Goal: Navigation & Orientation: Understand site structure

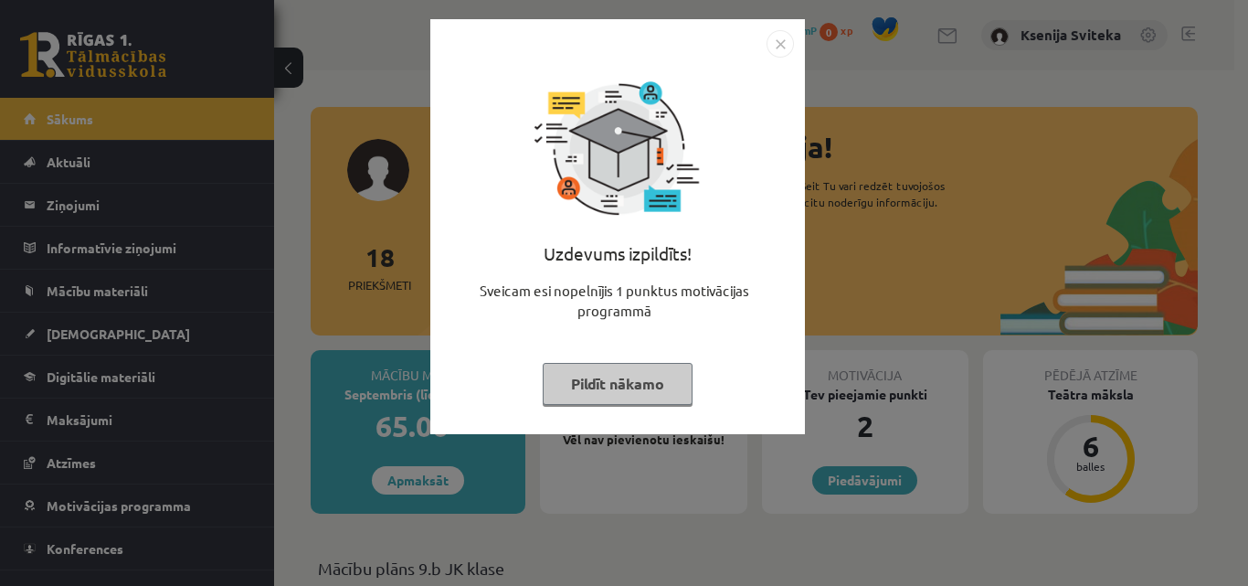
click at [655, 384] on button "Pildīt nākamo" at bounding box center [618, 384] width 150 height 42
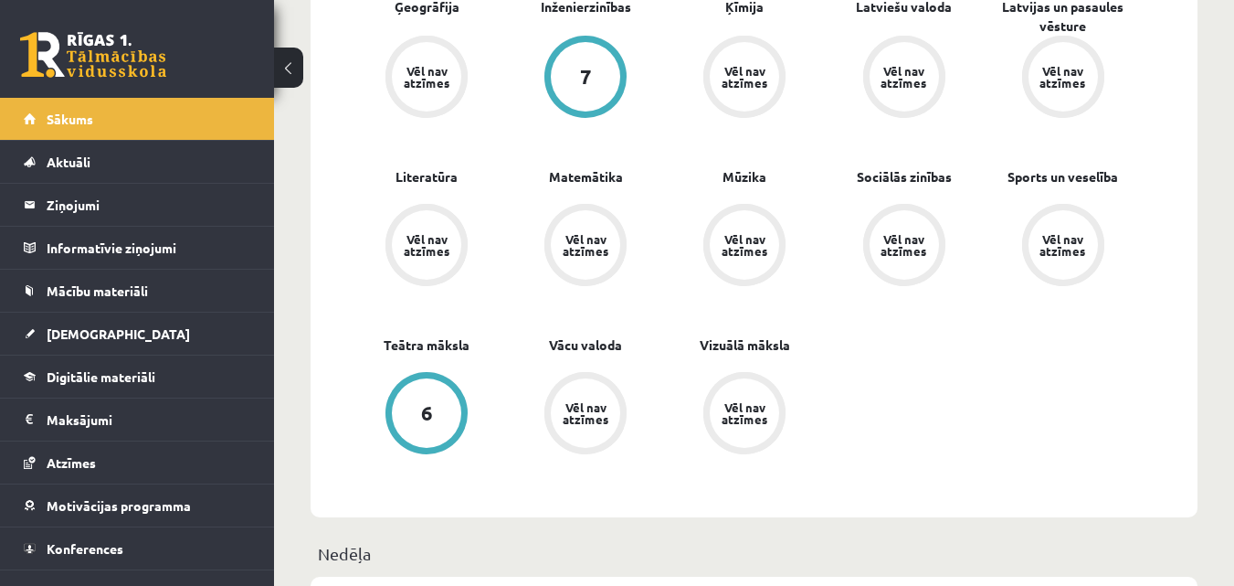
scroll to position [366, 0]
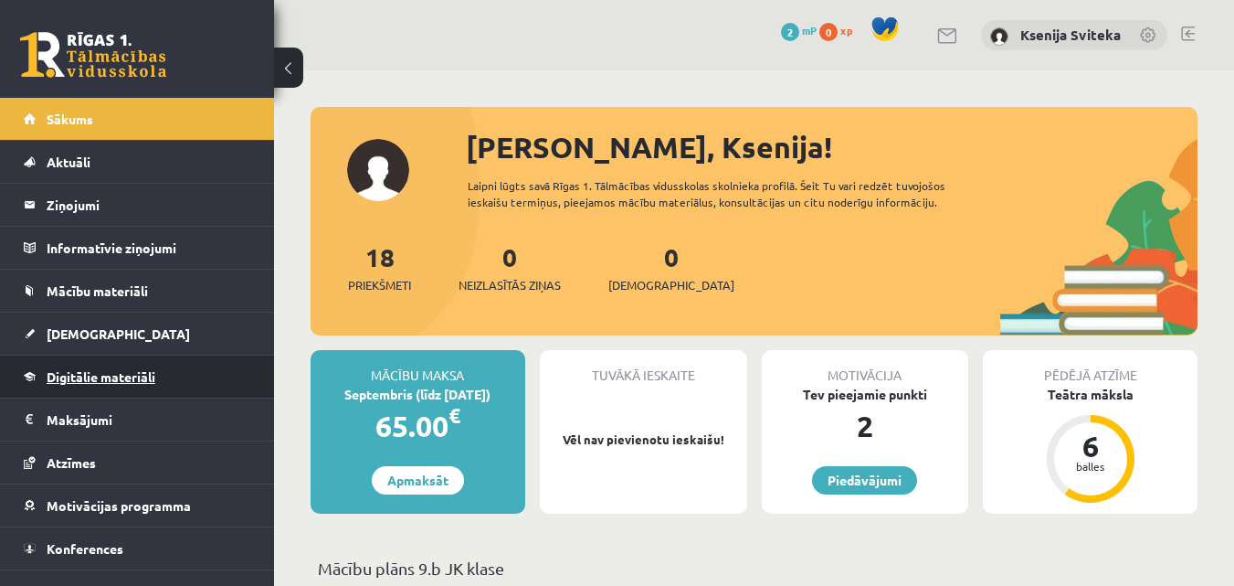
click at [126, 374] on span "Digitālie materiāli" at bounding box center [101, 376] width 109 height 16
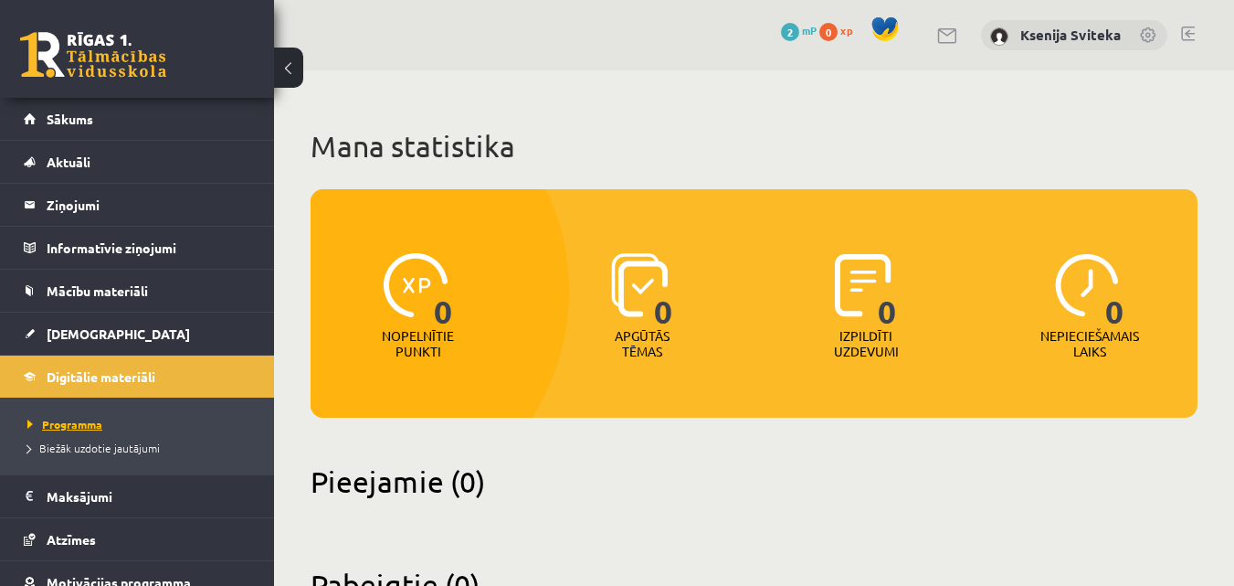
click at [81, 422] on span "Programma" at bounding box center [64, 424] width 75 height 15
click at [68, 333] on span "[DEMOGRAPHIC_DATA]" at bounding box center [118, 333] width 143 height 16
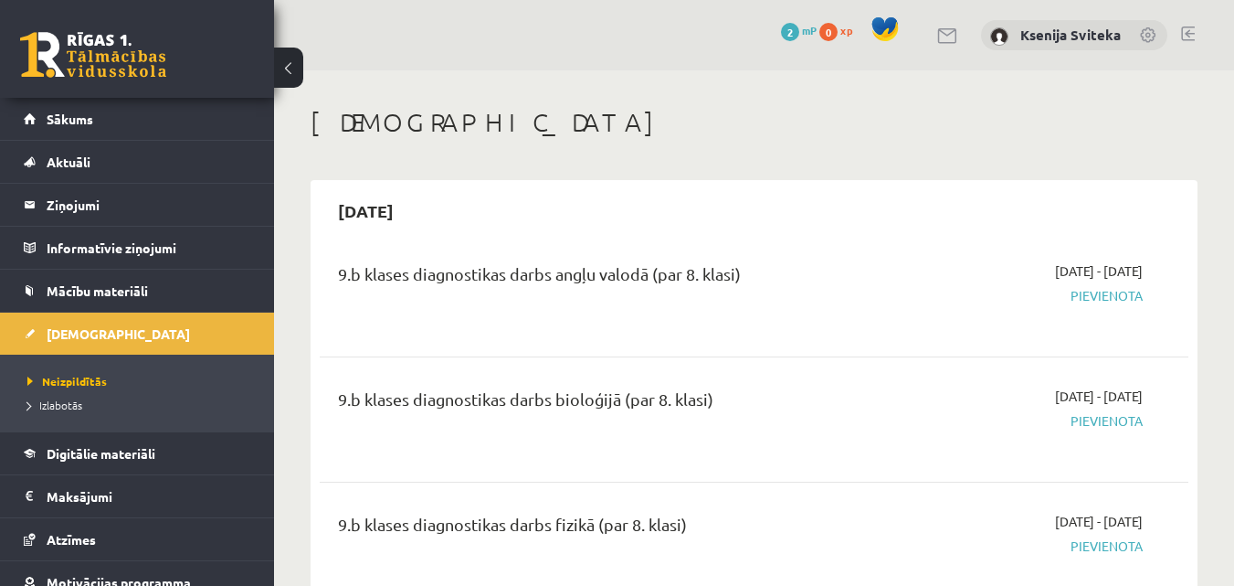
click at [562, 281] on div "9.b klases diagnostikas darbs angļu valodā (par 8. klasi)" at bounding box center [601, 278] width 527 height 34
click at [131, 286] on span "Mācību materiāli" at bounding box center [97, 290] width 101 height 16
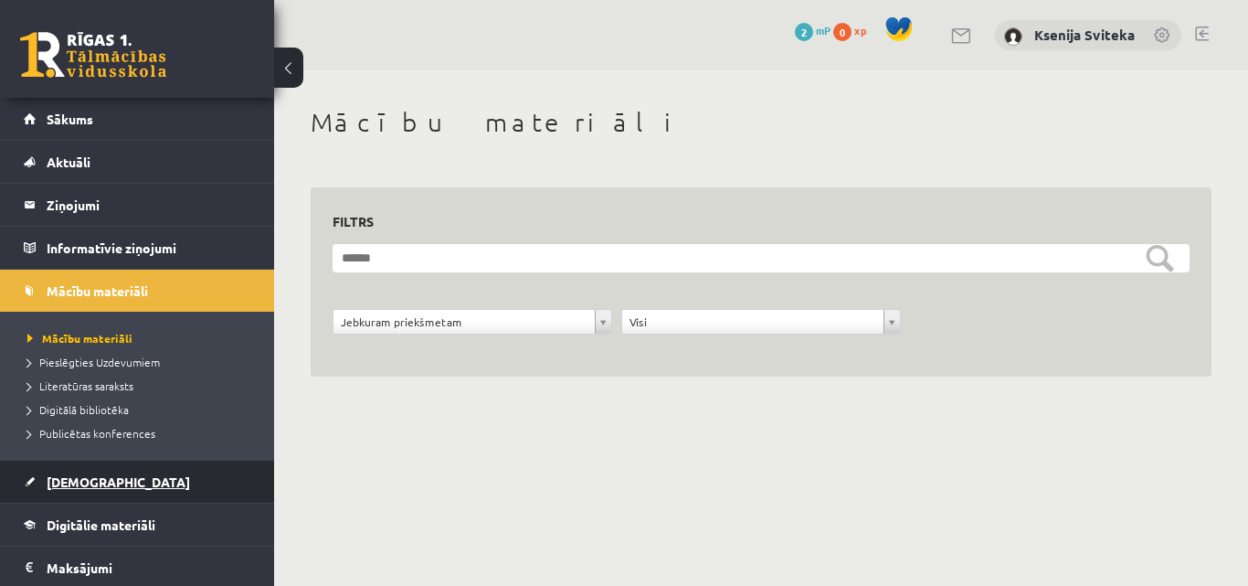
click at [79, 478] on span "[DEMOGRAPHIC_DATA]" at bounding box center [118, 481] width 143 height 16
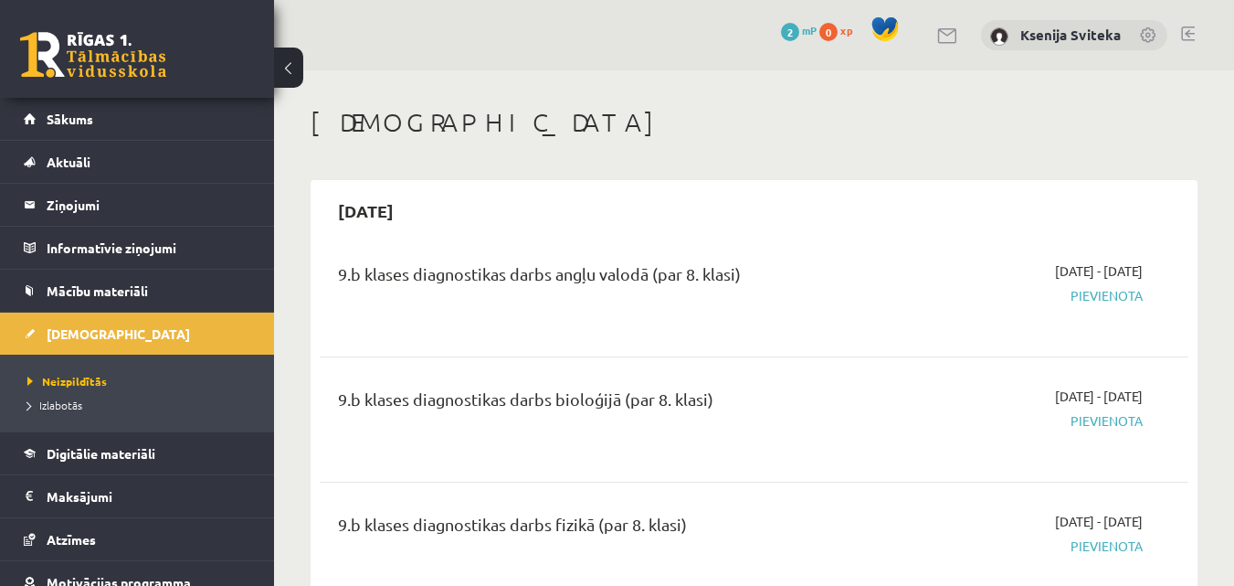
click at [1132, 294] on span "Pievienota" at bounding box center [1018, 295] width 250 height 19
click at [1103, 293] on span "Pievienota" at bounding box center [1018, 295] width 250 height 19
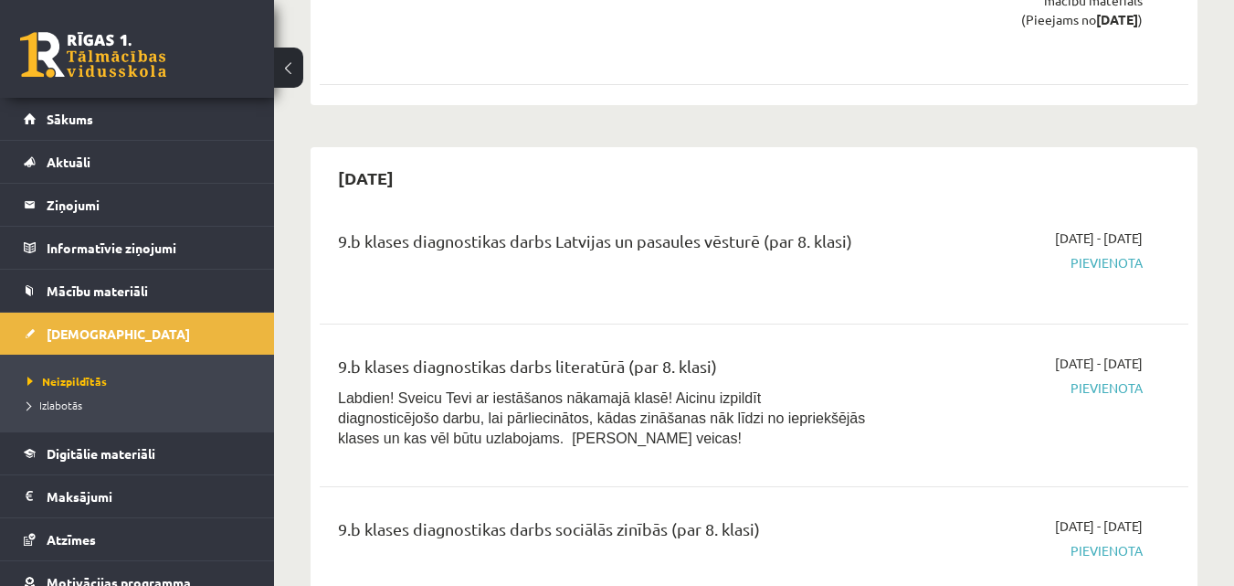
scroll to position [2010, 0]
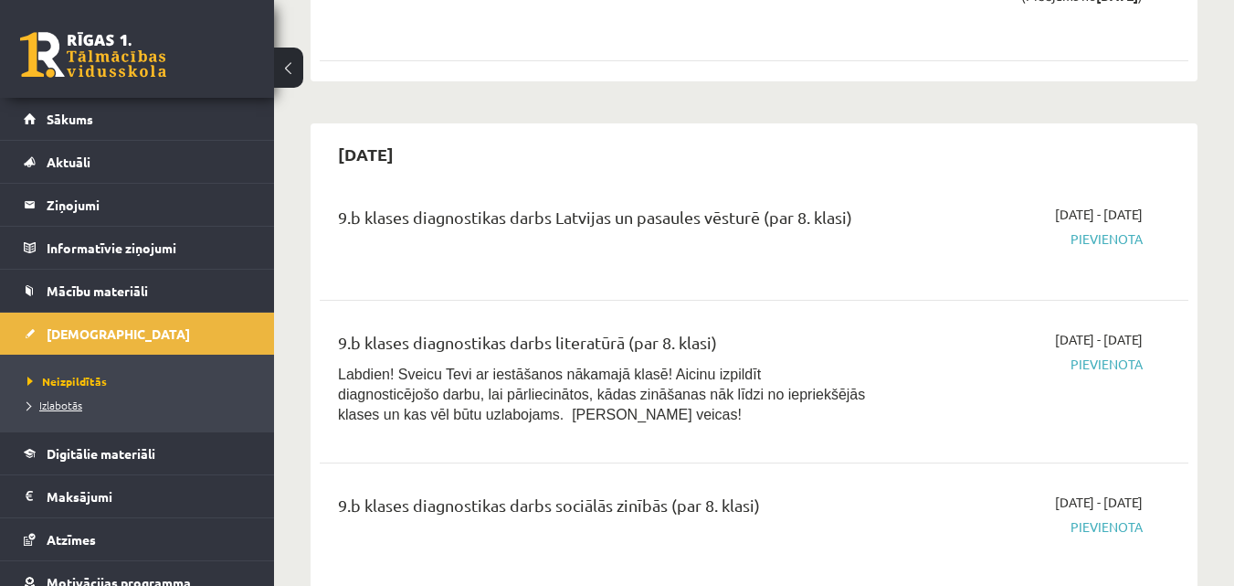
click at [63, 399] on span "Izlabotās" at bounding box center [54, 404] width 55 height 15
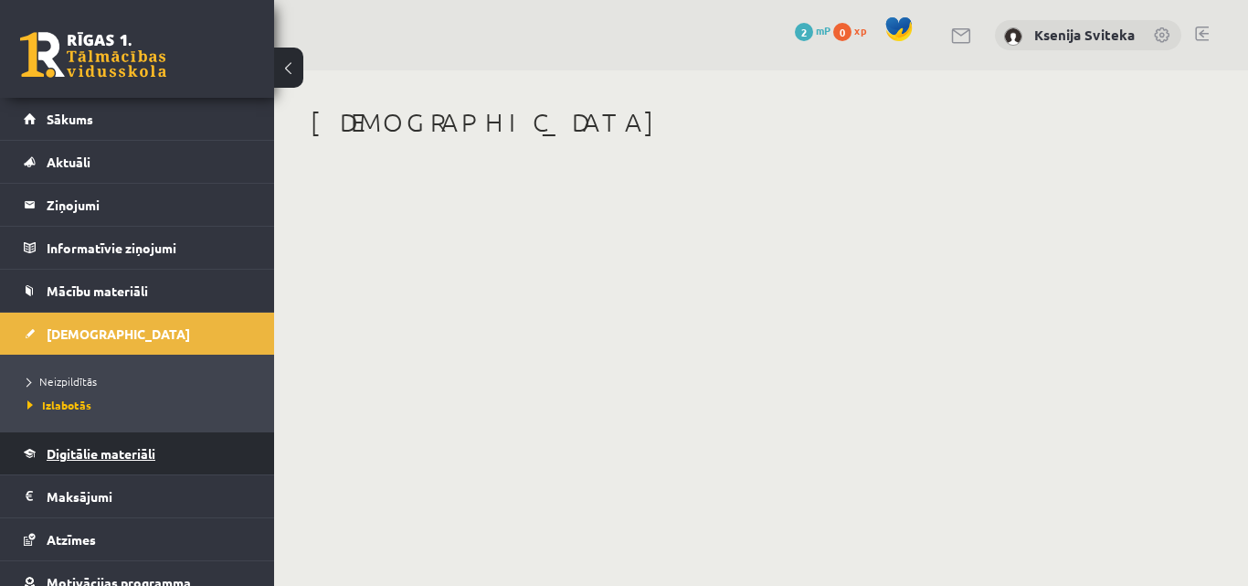
click at [70, 443] on link "Digitālie materiāli" at bounding box center [138, 453] width 228 height 42
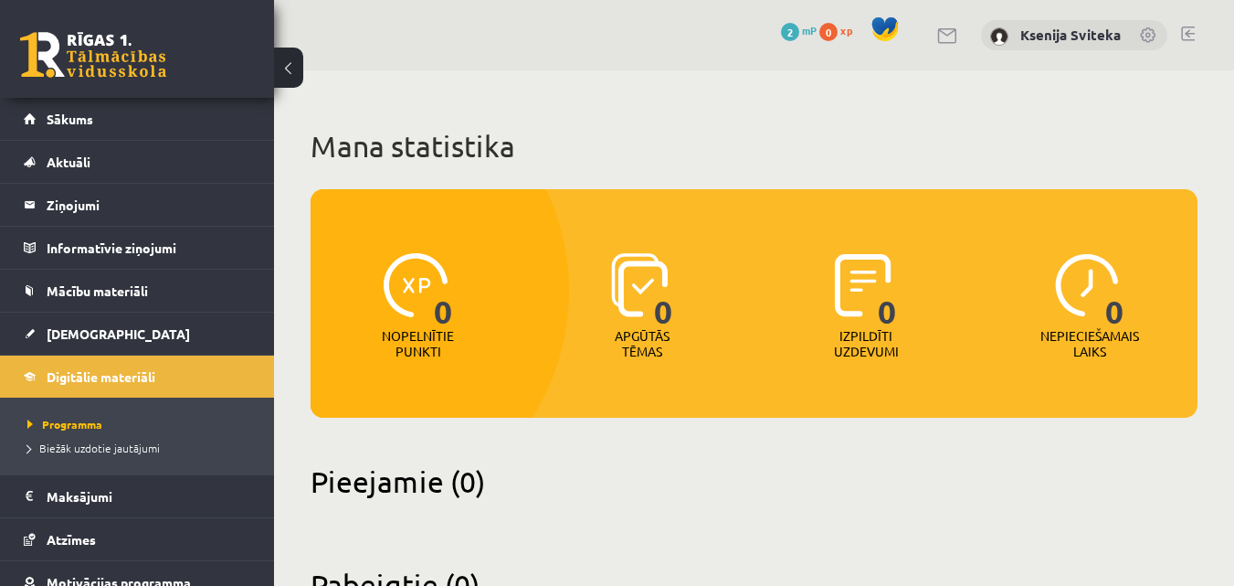
click at [434, 308] on span "0" at bounding box center [443, 290] width 19 height 75
click at [631, 283] on img at bounding box center [640, 285] width 58 height 64
drag, startPoint x: 883, startPoint y: 322, endPoint x: 1001, endPoint y: 313, distance: 119.1
click at [887, 320] on span "0" at bounding box center [887, 290] width 19 height 75
click at [1146, 308] on div "0 Nepieciešamais laiks" at bounding box center [1090, 307] width 215 height 126
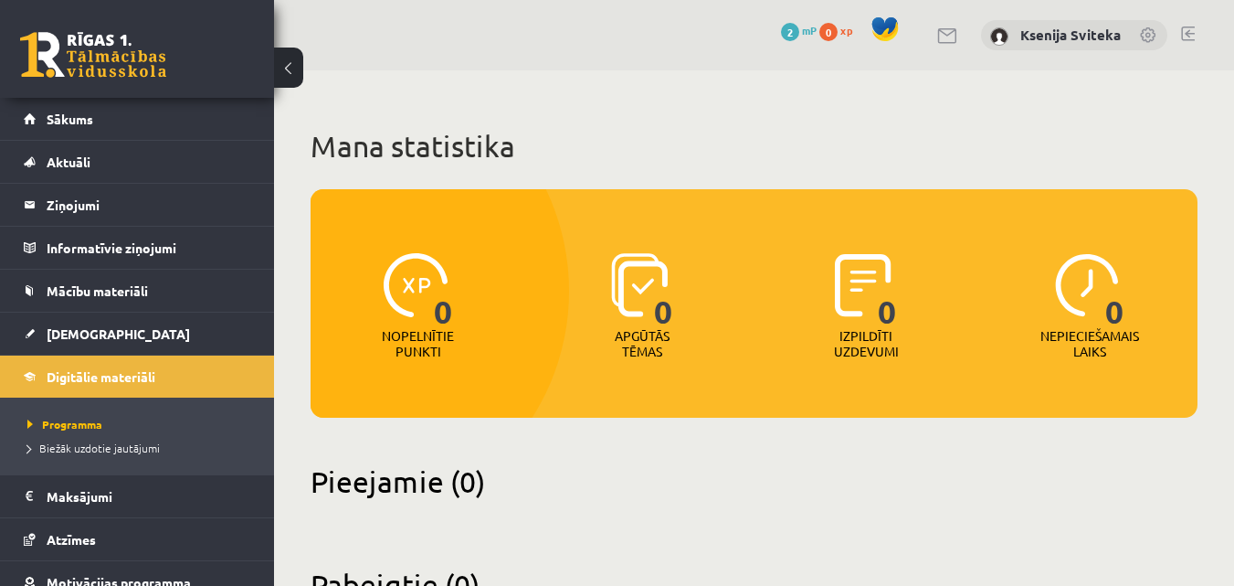
scroll to position [75, 0]
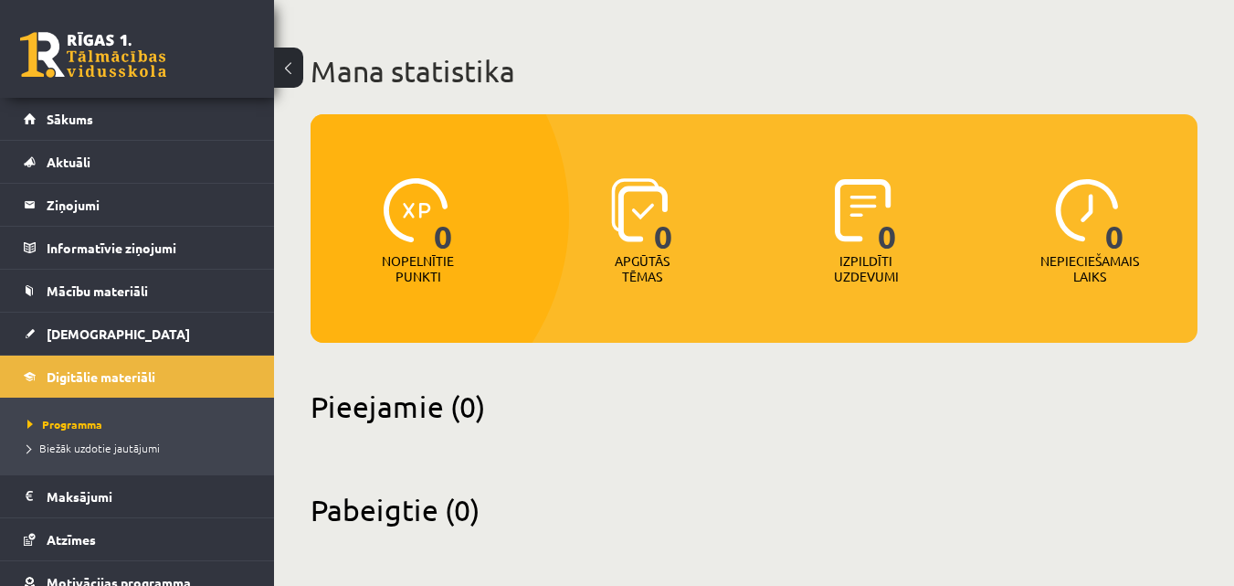
click at [369, 413] on h2 "Pieejamie (0)" at bounding box center [754, 406] width 887 height 36
click at [401, 526] on h2 "Pabeigtie (0)" at bounding box center [754, 510] width 887 height 36
click at [636, 210] on img at bounding box center [640, 210] width 58 height 64
click at [90, 423] on span "Programma" at bounding box center [64, 424] width 75 height 15
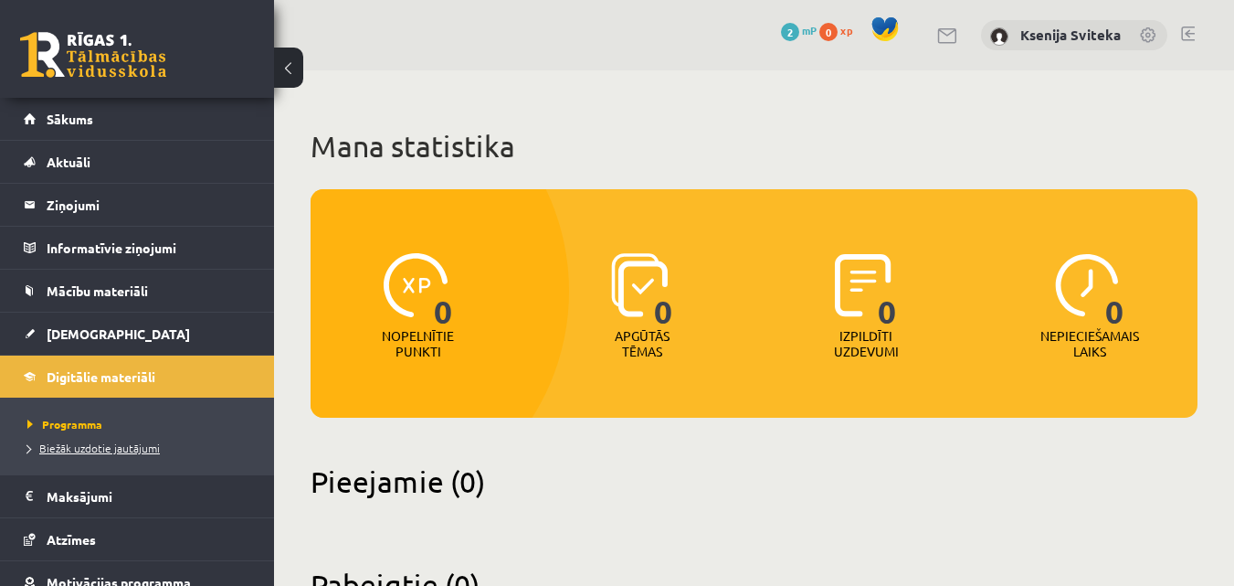
click at [88, 448] on span "Biežāk uzdotie jautājumi" at bounding box center [93, 447] width 132 height 15
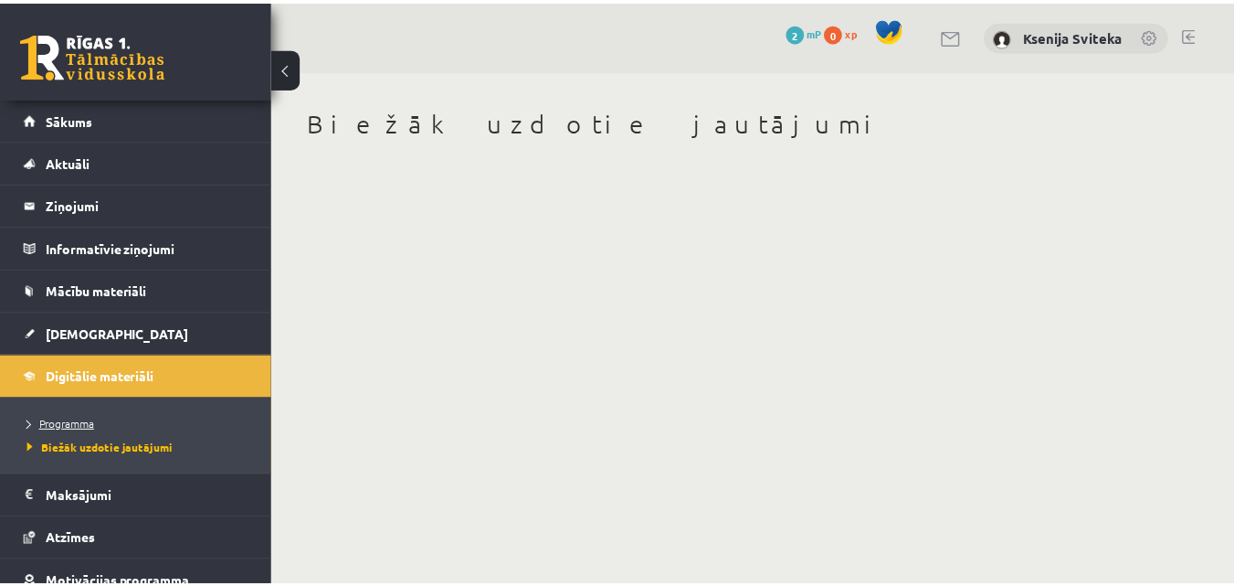
scroll to position [103, 0]
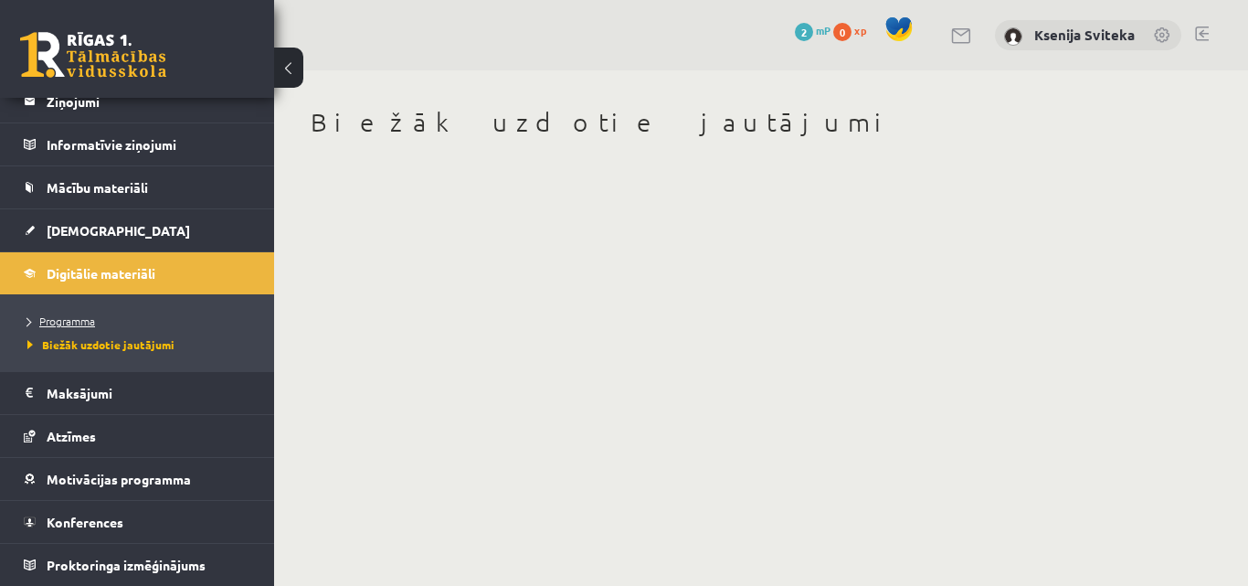
click at [63, 321] on span "Programma" at bounding box center [61, 320] width 68 height 15
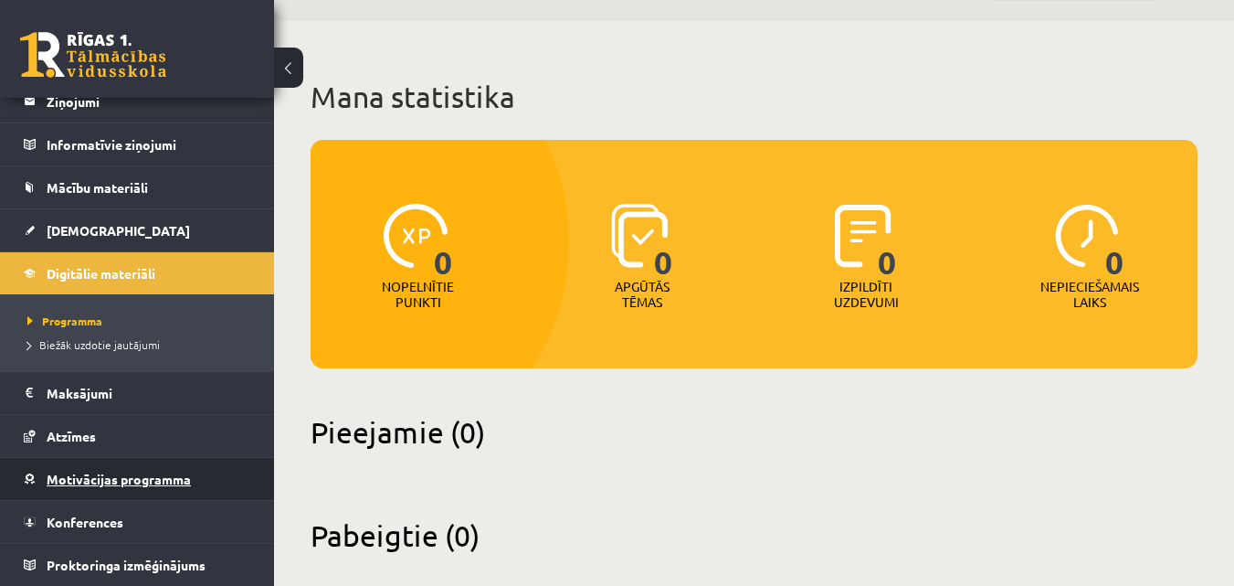
scroll to position [75, 0]
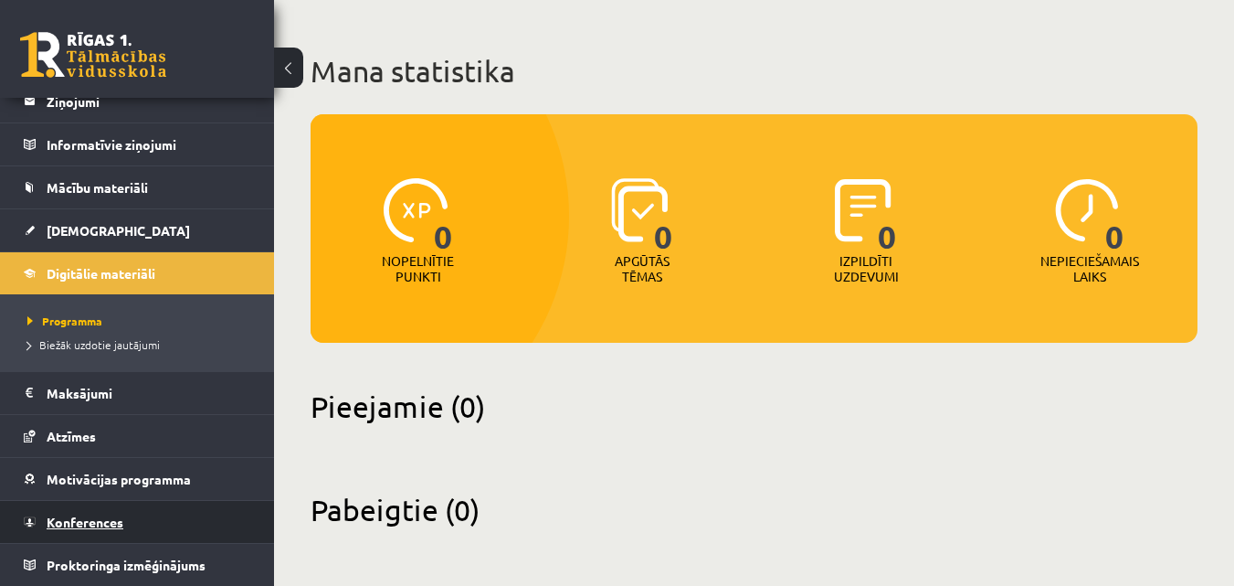
click at [88, 520] on span "Konferences" at bounding box center [85, 522] width 77 height 16
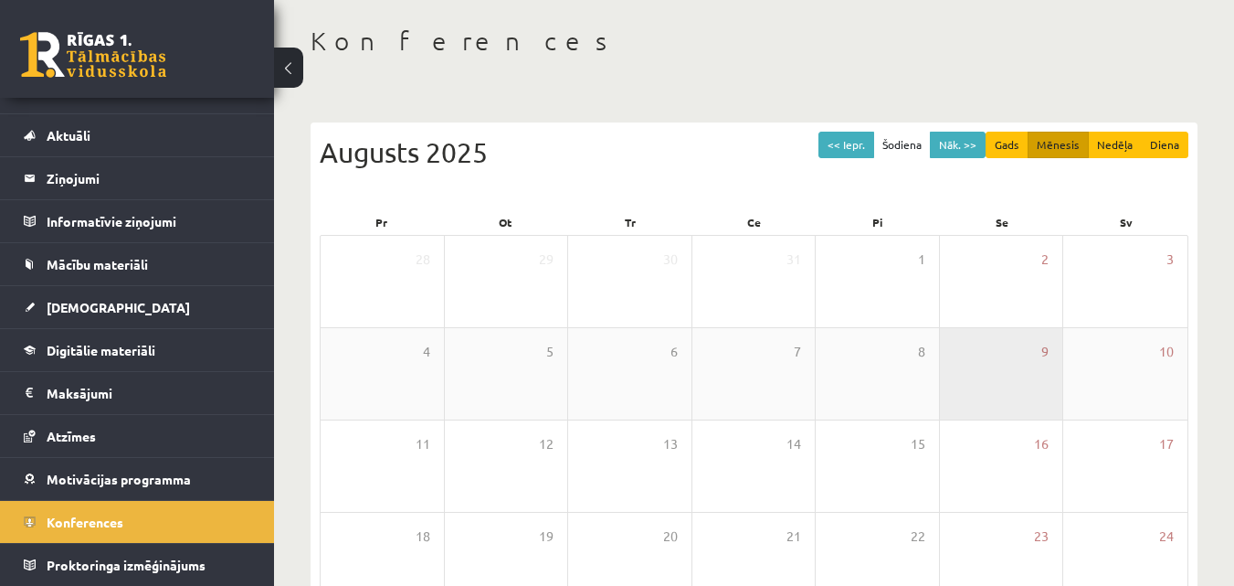
scroll to position [14, 0]
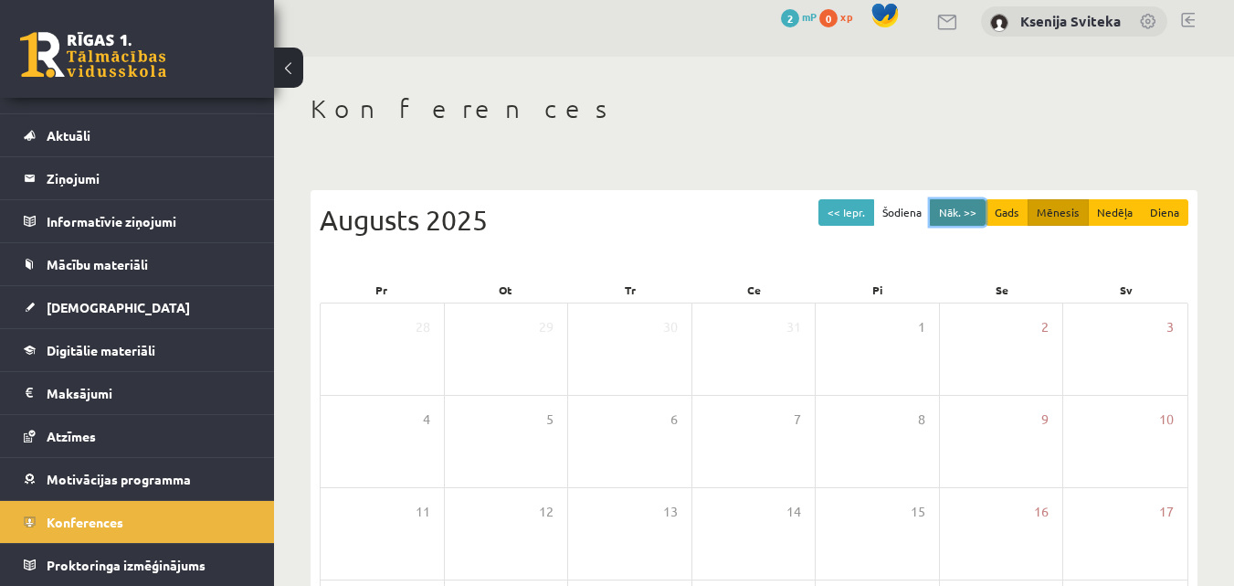
click at [959, 214] on button "Nāk. >>" at bounding box center [958, 212] width 56 height 26
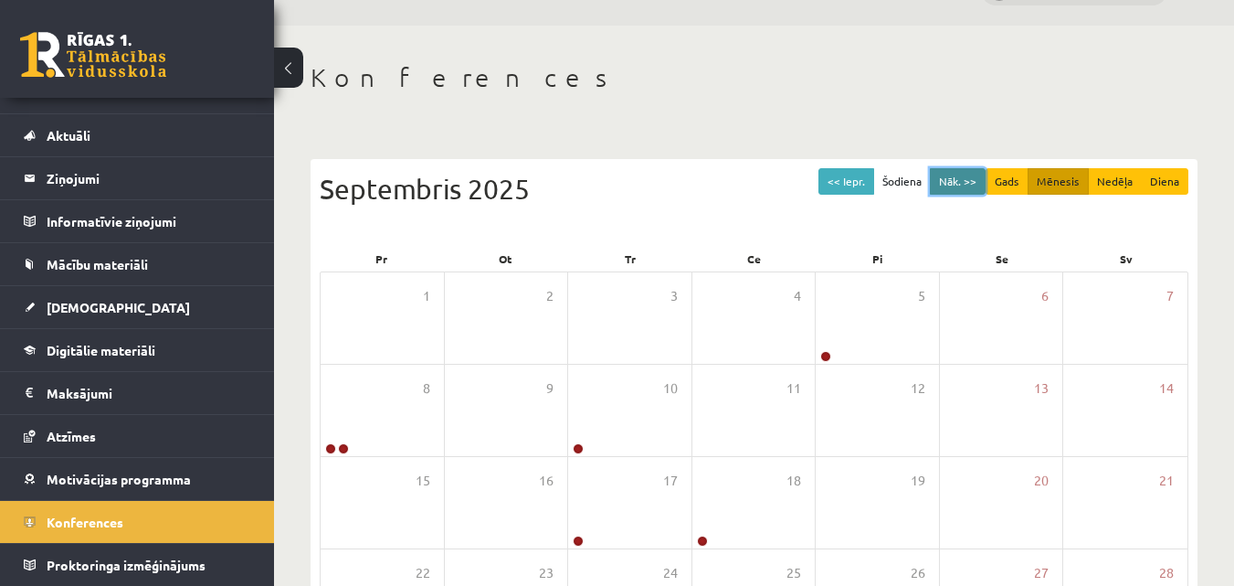
scroll to position [0, 0]
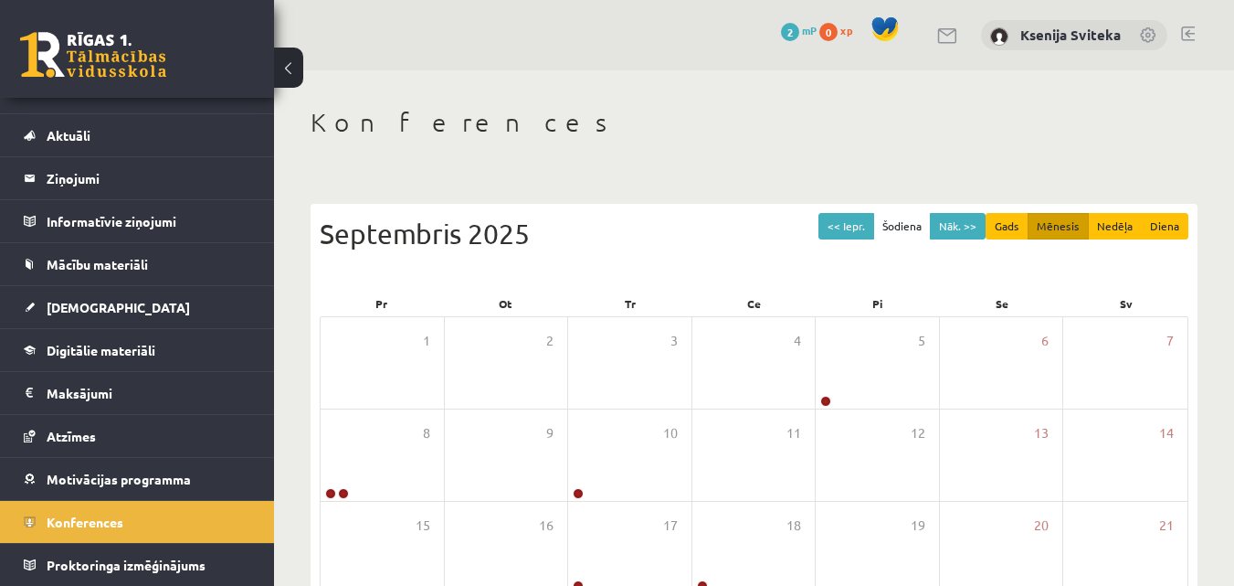
click at [624, 156] on div "Konferences << Iepr. Šodiena Nāk. >> Gads Mēnesis Nedēļa Diena [DATE] Pr Ot Tr …" at bounding box center [754, 471] width 960 height 802
